Goal: Check status

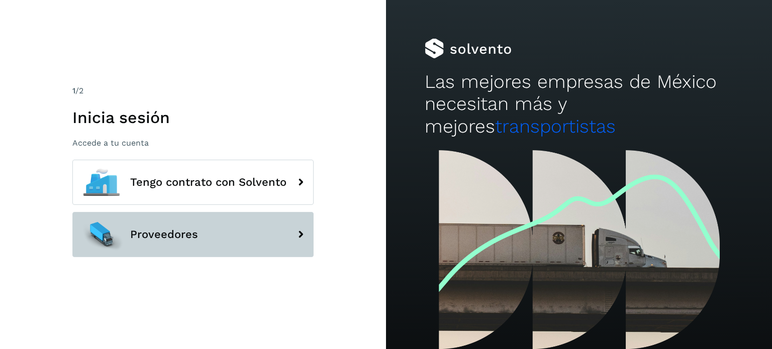
click at [194, 239] on span "Proveedores" at bounding box center [164, 235] width 68 height 12
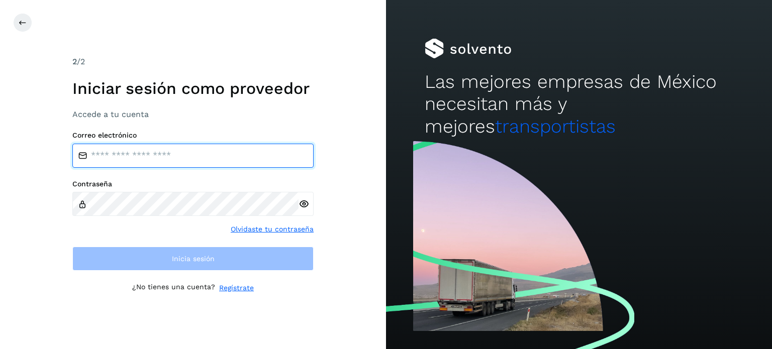
click at [161, 147] on input "email" at bounding box center [192, 156] width 241 height 24
type input "**********"
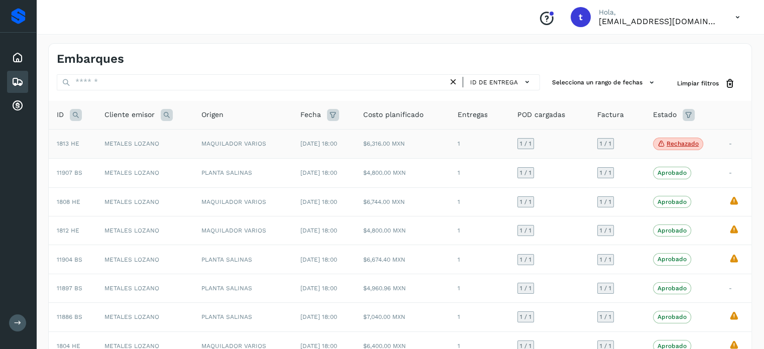
click at [447, 153] on td "$6,316.00 MXN" at bounding box center [402, 144] width 94 height 30
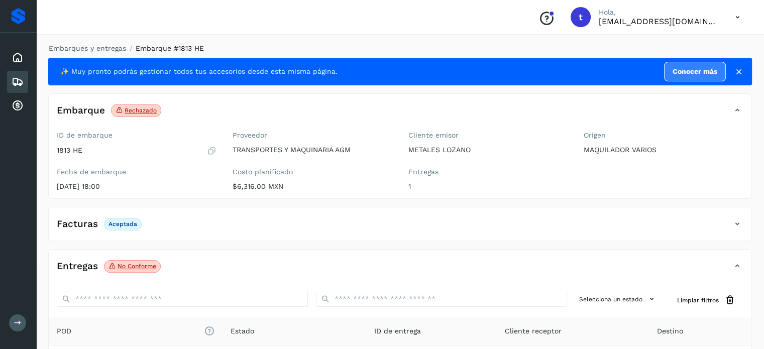
click at [22, 80] on icon at bounding box center [18, 82] width 12 height 12
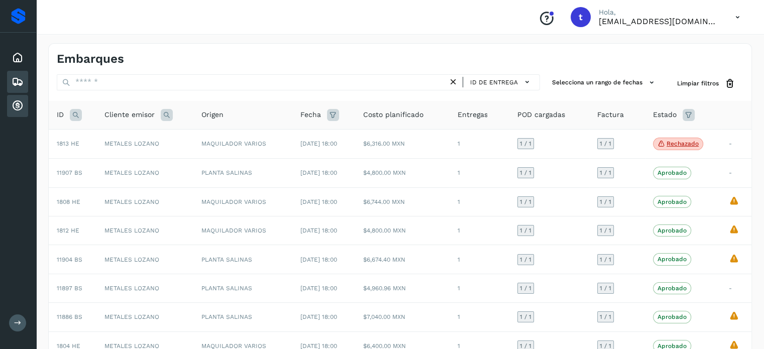
click at [15, 100] on icon at bounding box center [18, 106] width 12 height 12
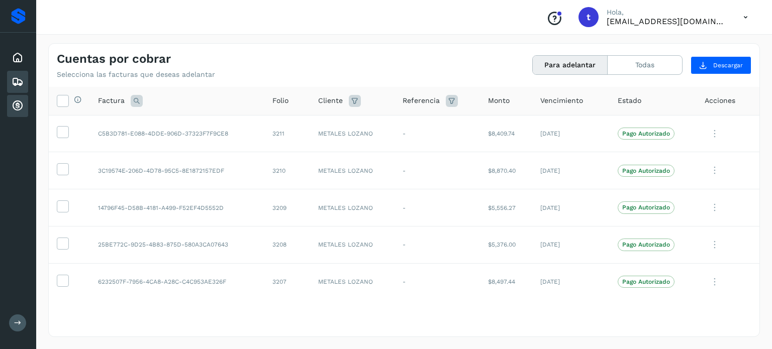
click at [21, 84] on icon at bounding box center [18, 82] width 12 height 12
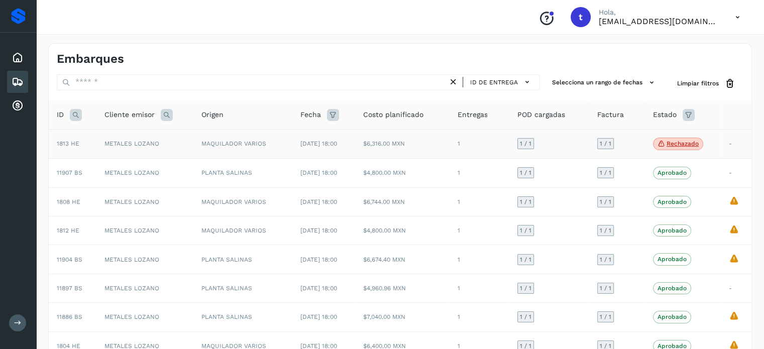
click at [434, 145] on td "$6,316.00 MXN" at bounding box center [402, 144] width 94 height 30
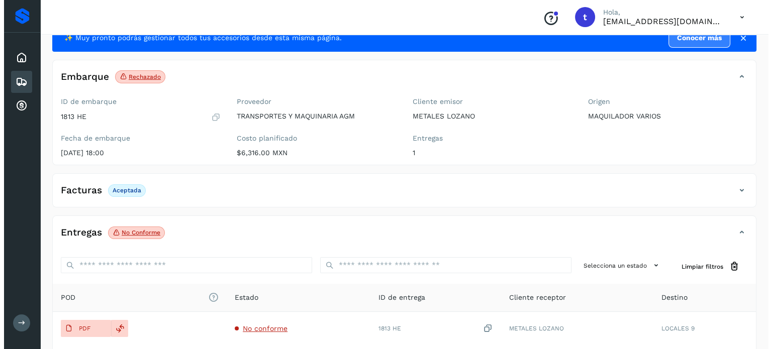
scroll to position [50, 0]
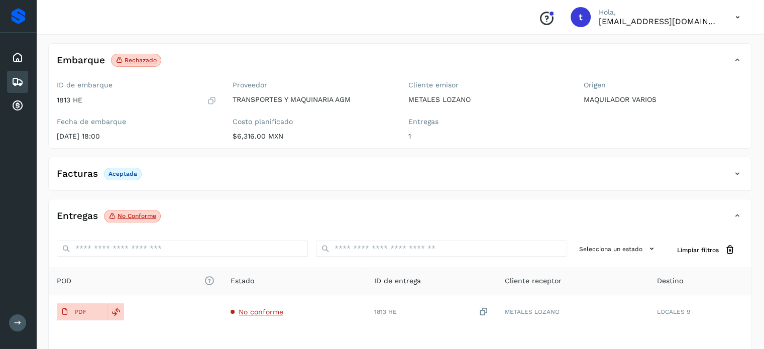
click at [127, 59] on p "Rechazado" at bounding box center [141, 60] width 32 height 7
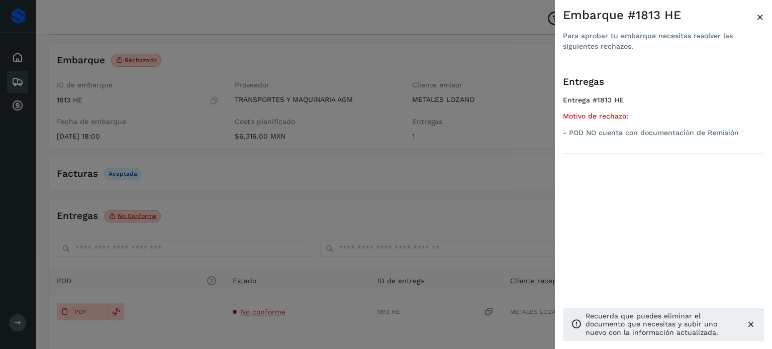
click at [218, 164] on div at bounding box center [386, 174] width 772 height 349
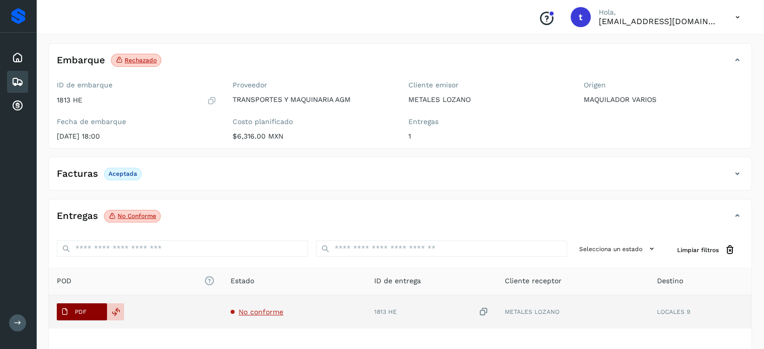
click at [83, 309] on p "PDF" at bounding box center [81, 312] width 12 height 7
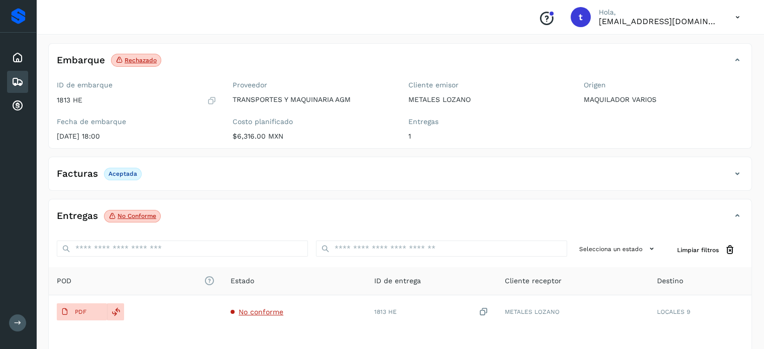
click at [132, 62] on p "Rechazado" at bounding box center [141, 60] width 32 height 7
